Goal: Find specific page/section: Find specific page/section

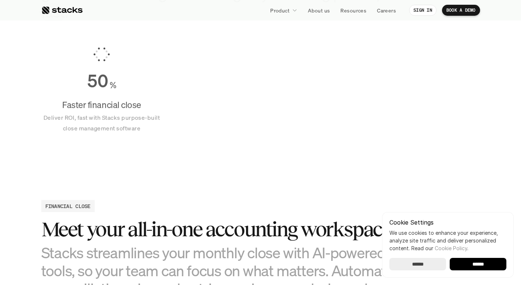
scroll to position [559, 0]
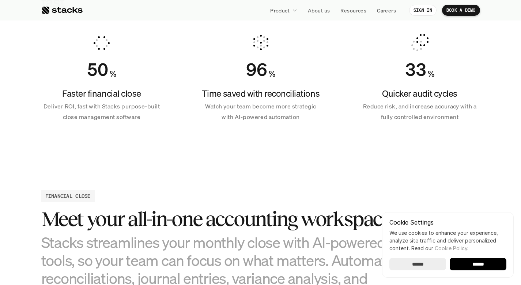
click at [412, 260] on input "******" at bounding box center [418, 264] width 57 height 12
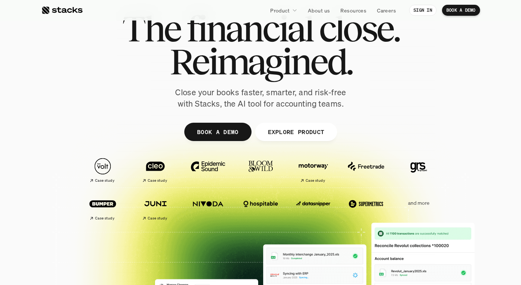
scroll to position [0, 0]
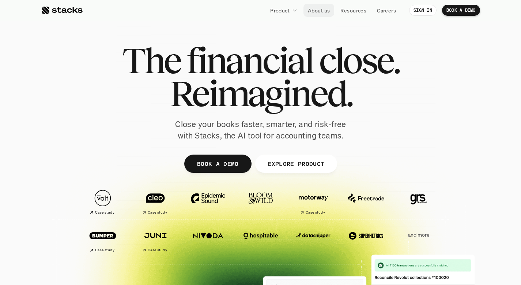
click at [326, 12] on p "About us" at bounding box center [319, 11] width 22 height 8
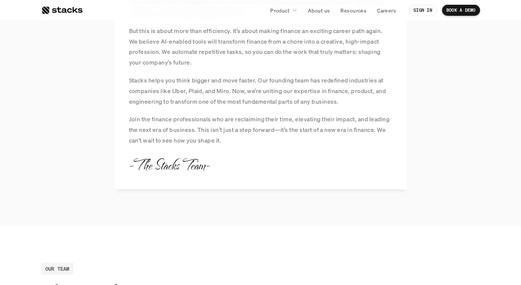
scroll to position [704, 0]
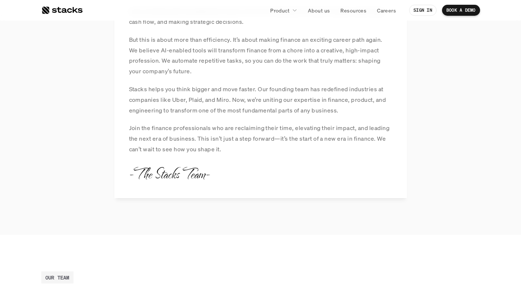
click at [73, 5] on link at bounding box center [61, 10] width 41 height 13
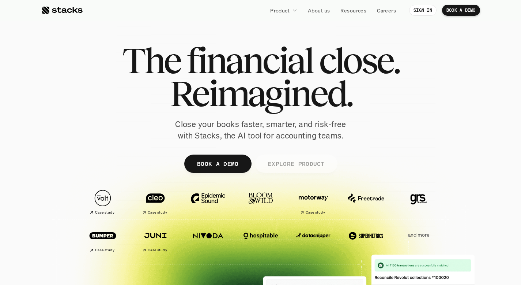
click at [286, 163] on p "EXPLORE PRODUCT" at bounding box center [296, 163] width 57 height 11
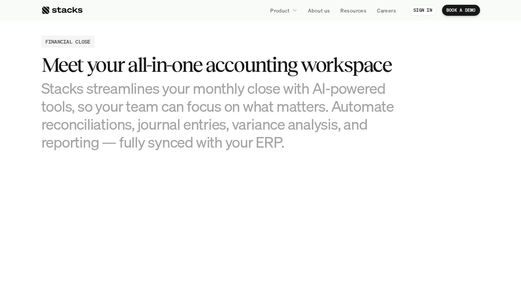
scroll to position [719, 0]
